Goal: Task Accomplishment & Management: Use online tool/utility

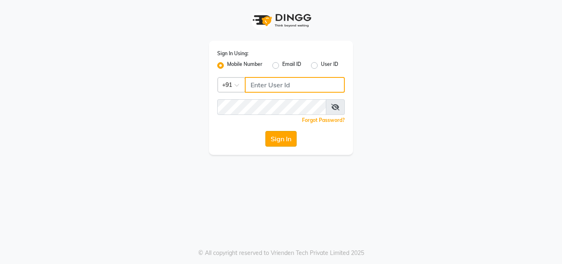
type input "9703629668"
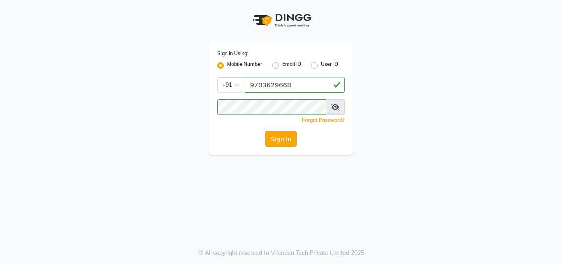
click at [272, 135] on button "Sign In" at bounding box center [280, 139] width 31 height 16
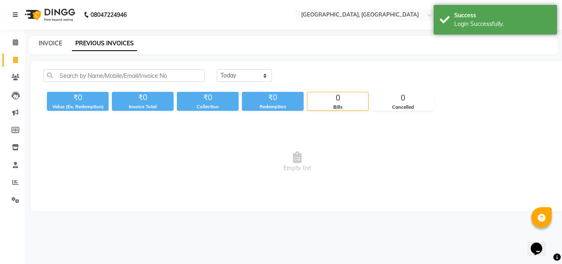
click at [57, 45] on link "INVOICE" at bounding box center [50, 42] width 23 height 7
select select "service"
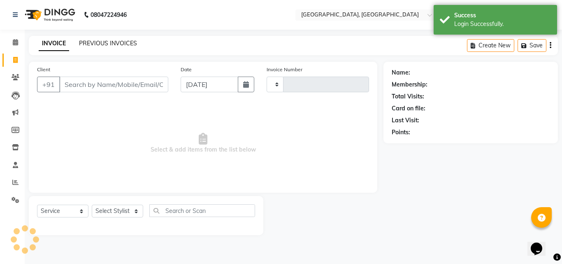
type input "1272"
select select "5506"
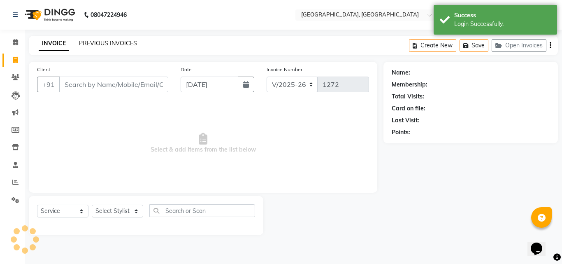
click at [96, 44] on link "PREVIOUS INVOICES" at bounding box center [108, 42] width 58 height 7
